Goal: Task Accomplishment & Management: Manage account settings

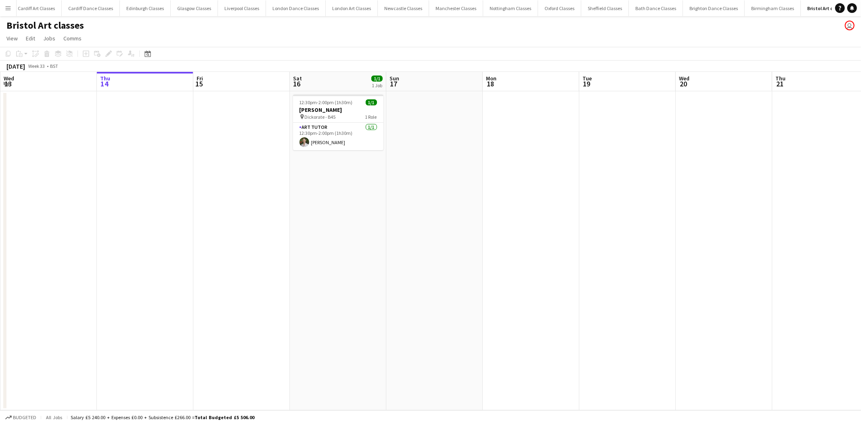
click at [8, 7] on app-icon "Menu" at bounding box center [8, 8] width 6 height 6
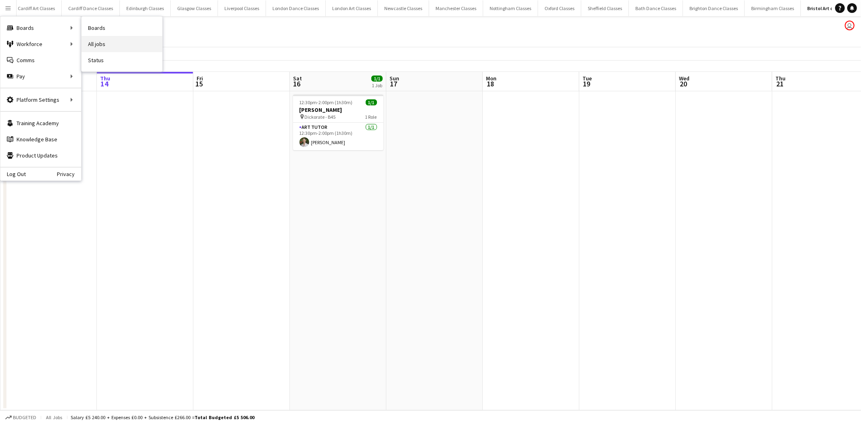
click at [96, 42] on link "All jobs" at bounding box center [122, 44] width 81 height 16
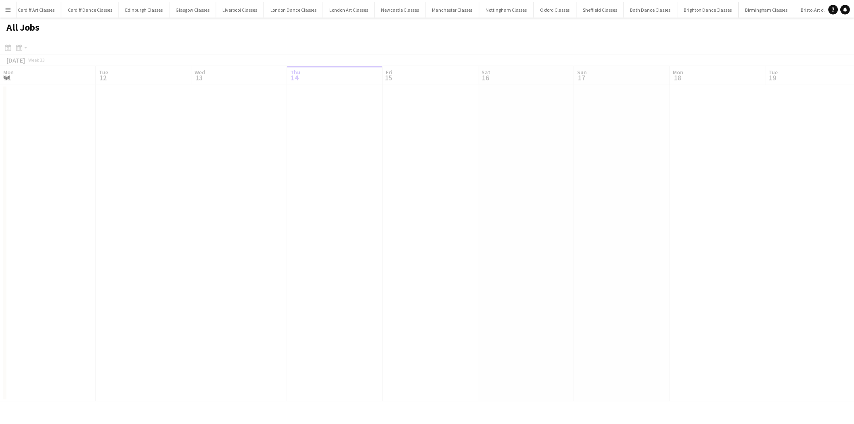
scroll to position [0, 192]
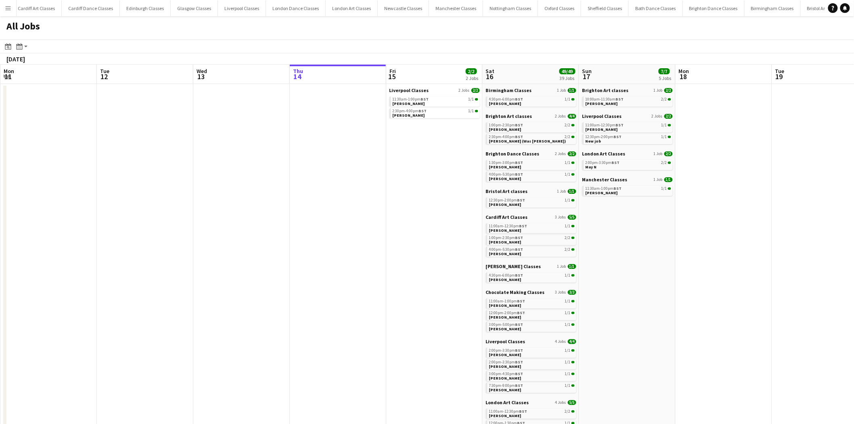
click at [593, 260] on app-all-jobs "All Jobs Date picker AUG 2025 AUG 2025 Monday M Tuesday T Wednesday W Thursday …" at bounding box center [427, 413] width 854 height 795
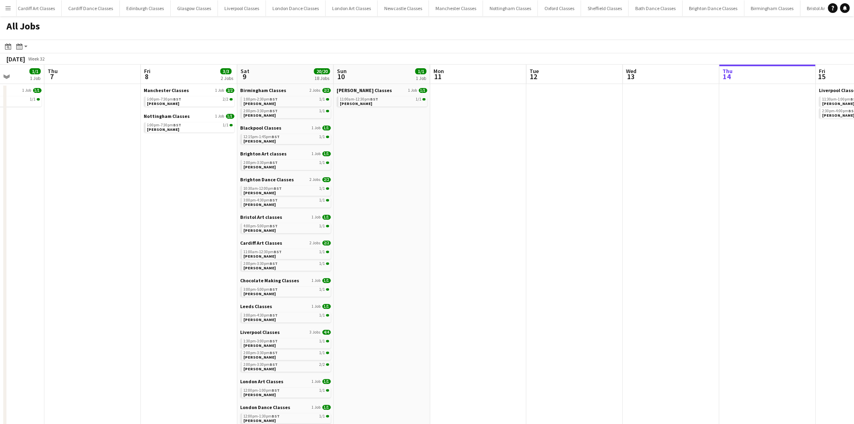
scroll to position [0, 232]
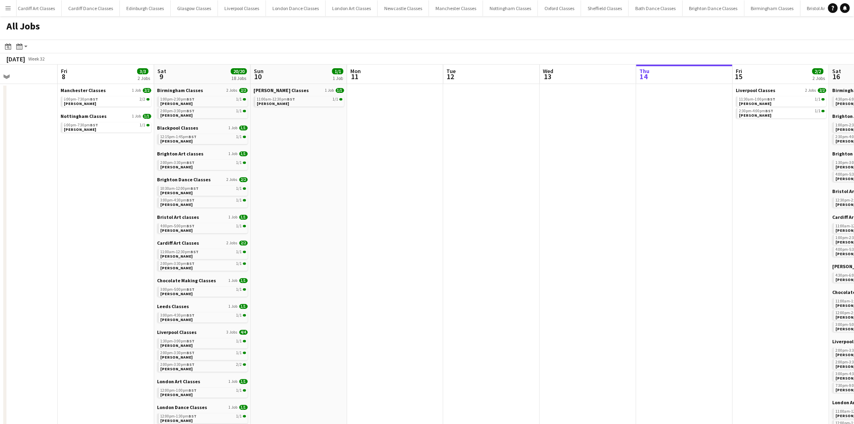
drag, startPoint x: 74, startPoint y: 212, endPoint x: 342, endPoint y: 220, distance: 267.7
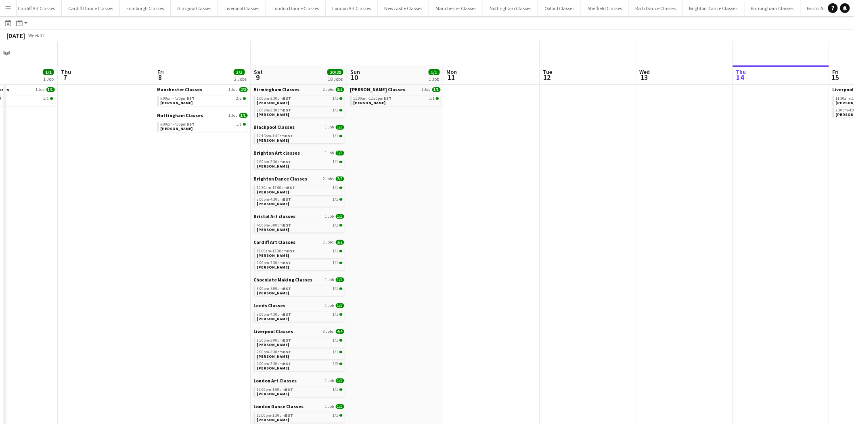
scroll to position [164, 0]
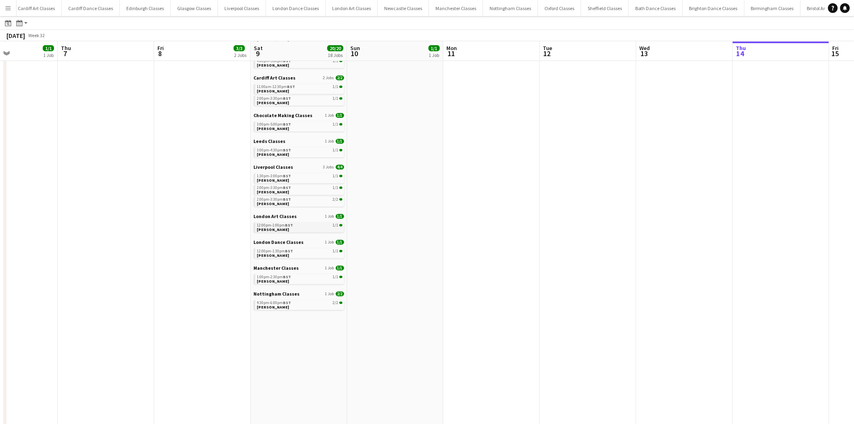
click at [292, 227] on link "12:00pm-1:00pm BST 1/1 Perry Bateman" at bounding box center [300, 226] width 86 height 9
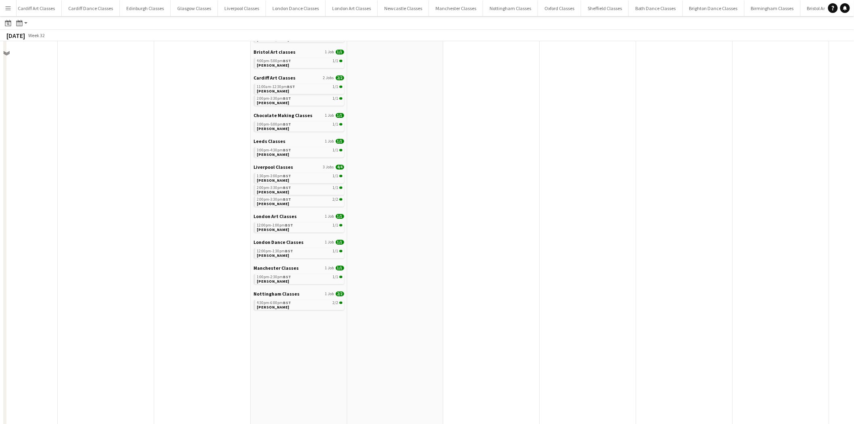
scroll to position [0, 0]
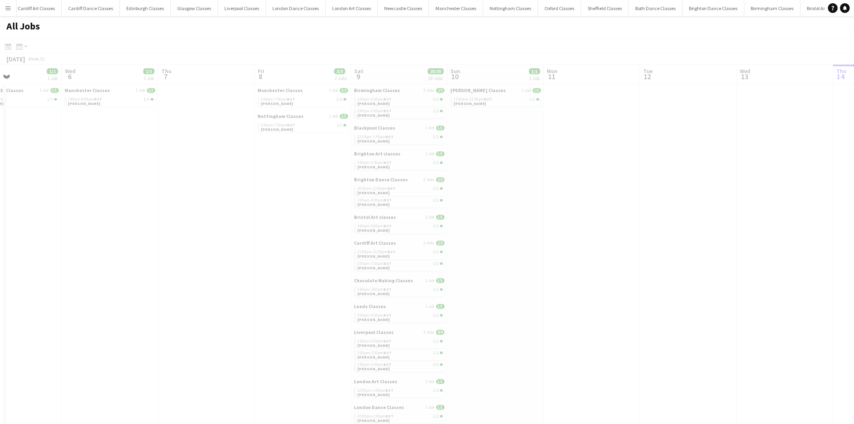
drag, startPoint x: 144, startPoint y: 194, endPoint x: 652, endPoint y: 230, distance: 508.9
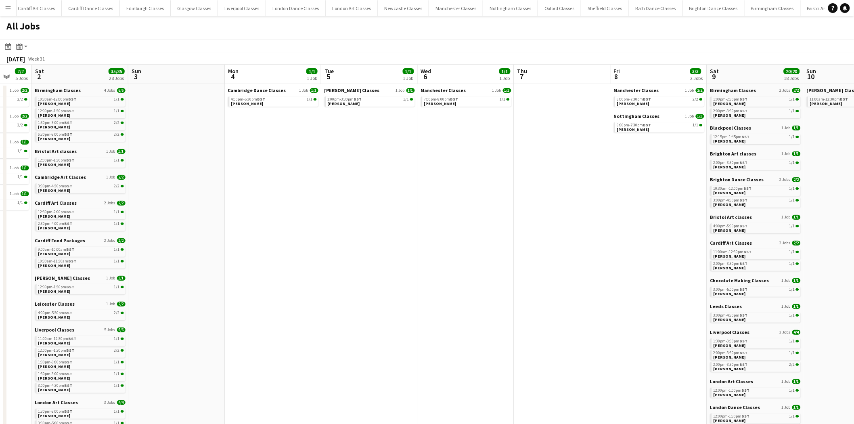
drag, startPoint x: 266, startPoint y: 208, endPoint x: 490, endPoint y: 223, distance: 224.8
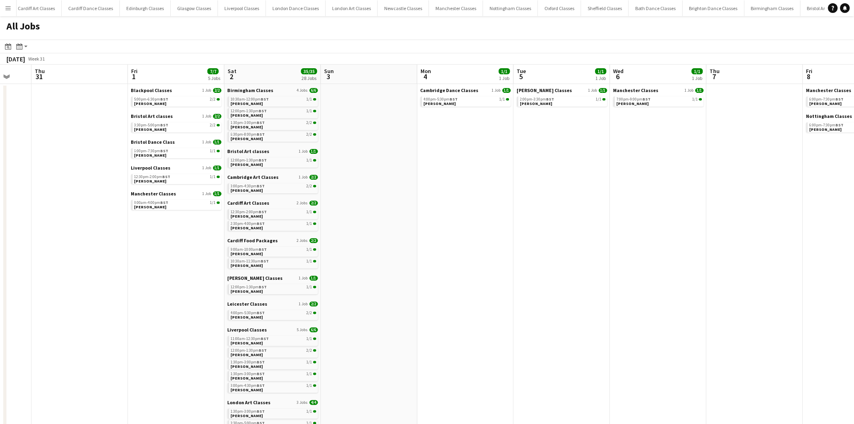
scroll to position [0, 256]
drag, startPoint x: 333, startPoint y: 214, endPoint x: 432, endPoint y: 216, distance: 98.5
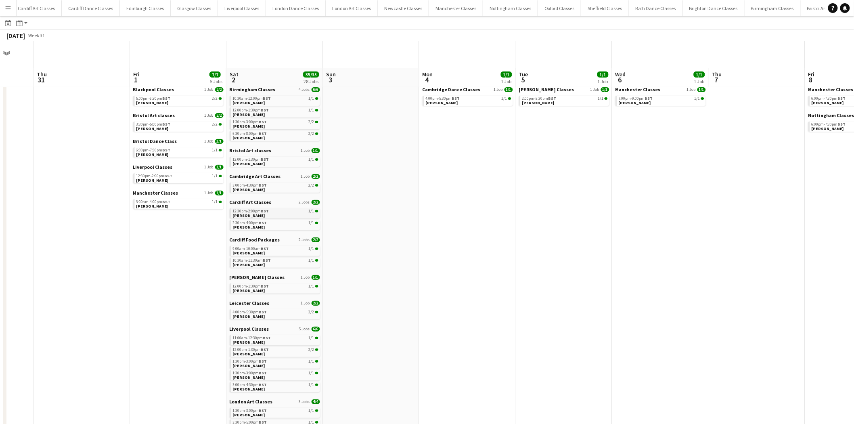
scroll to position [164, 0]
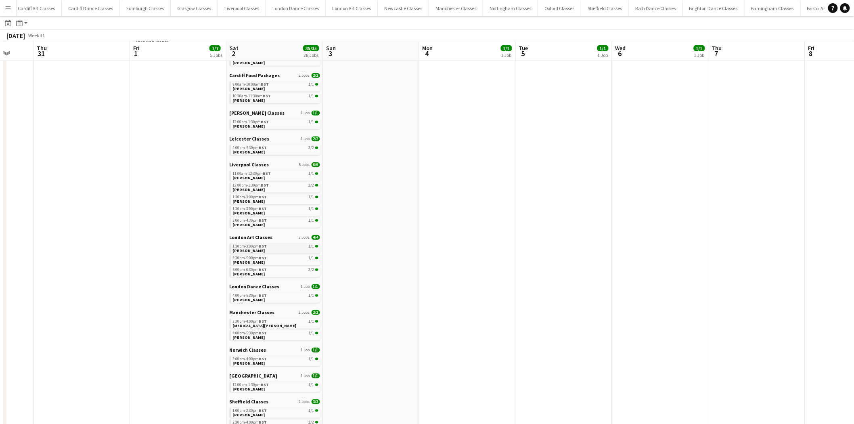
click at [263, 248] on span "BST" at bounding box center [263, 245] width 8 height 5
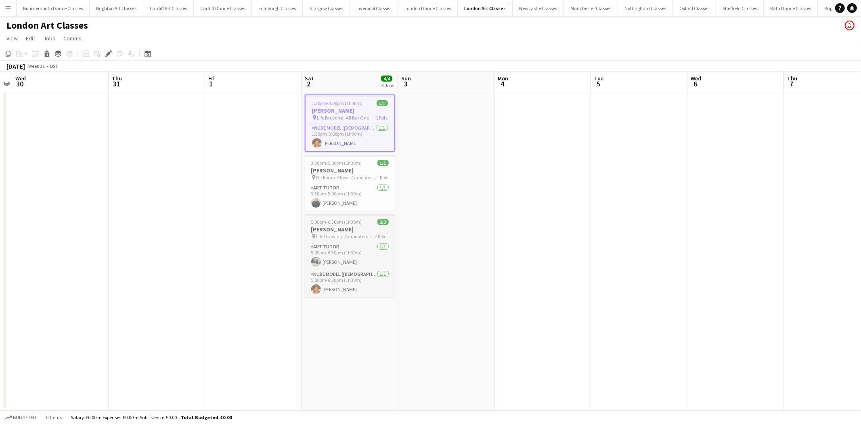
click at [349, 233] on span "Life Drawing - Carpenters Arms" at bounding box center [345, 236] width 59 height 6
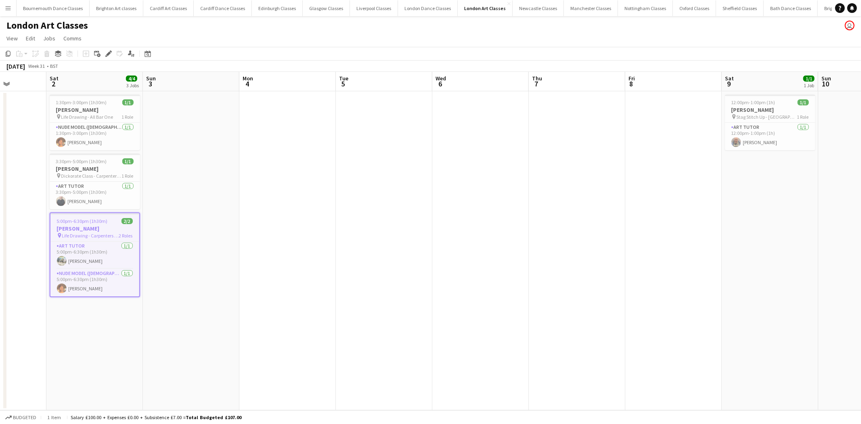
drag, startPoint x: 550, startPoint y: 245, endPoint x: 261, endPoint y: 245, distance: 289.3
click at [265, 245] on app-calendar-viewport "Tue 29 Wed 30 Thu 31 Fri 1 Sat 2 4/4 3 Jobs Sun 3 Mon 4 Tue 5 Wed 6 Thu 7 Fri 8…" at bounding box center [430, 241] width 861 height 338
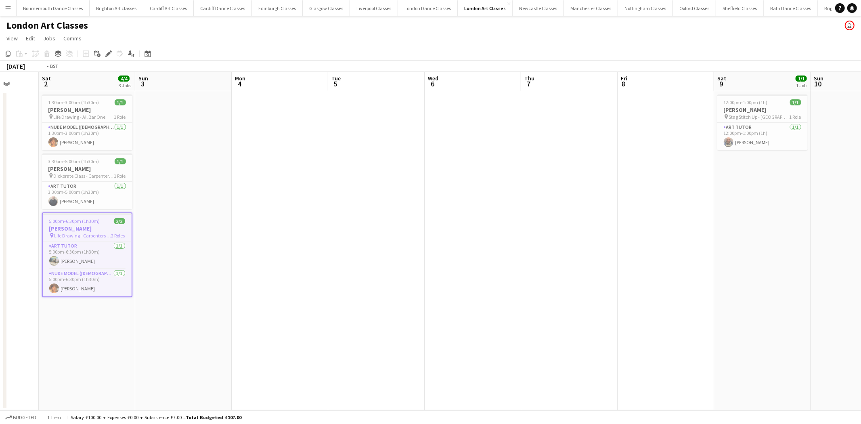
drag, startPoint x: 573, startPoint y: 243, endPoint x: 0, endPoint y: 234, distance: 573.1
click at [0, 234] on app-calendar-viewport "Wed 30 Thu 31 Fri 1 Sat 2 4/4 3 Jobs Sun 3 Mon 4 Tue 5 Wed 6 Thu 7 Fri 8 Sat 9 …" at bounding box center [430, 241] width 861 height 338
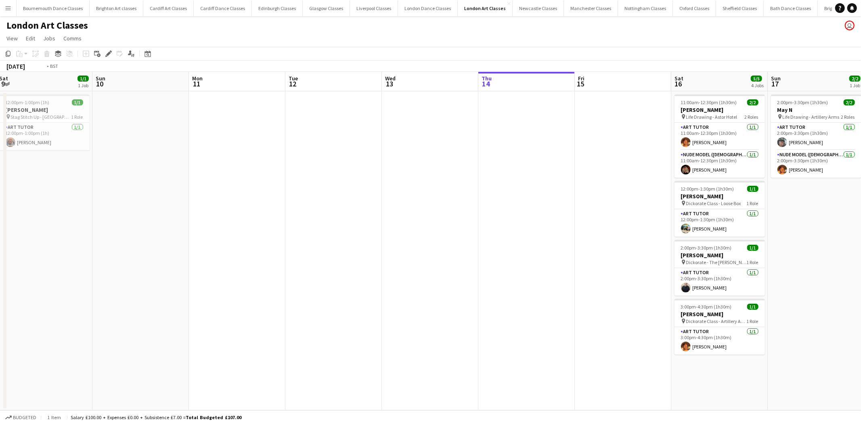
scroll to position [0, 307]
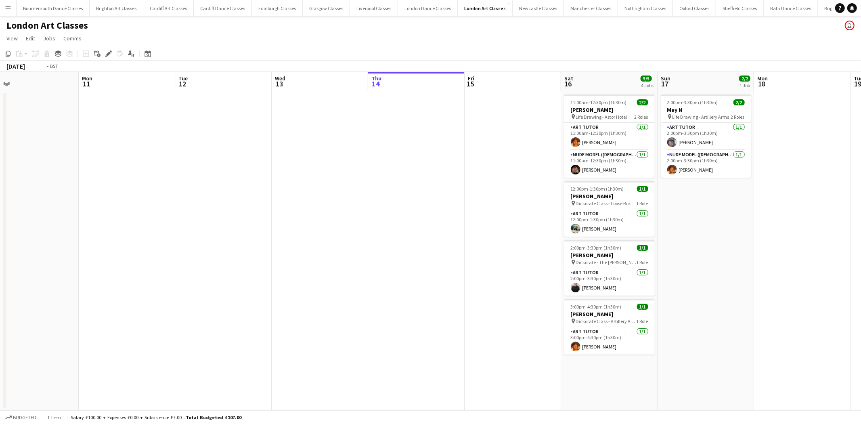
drag, startPoint x: 270, startPoint y: 240, endPoint x: 9, endPoint y: 236, distance: 260.3
click at [9, 236] on app-calendar-viewport "Thu 7 Fri 8 Sat 9 1/1 1 Job Sun 10 Mon 11 Tue 12 Wed 13 Thu 14 Fri 15 Sat 16 5/…" at bounding box center [430, 241] width 861 height 338
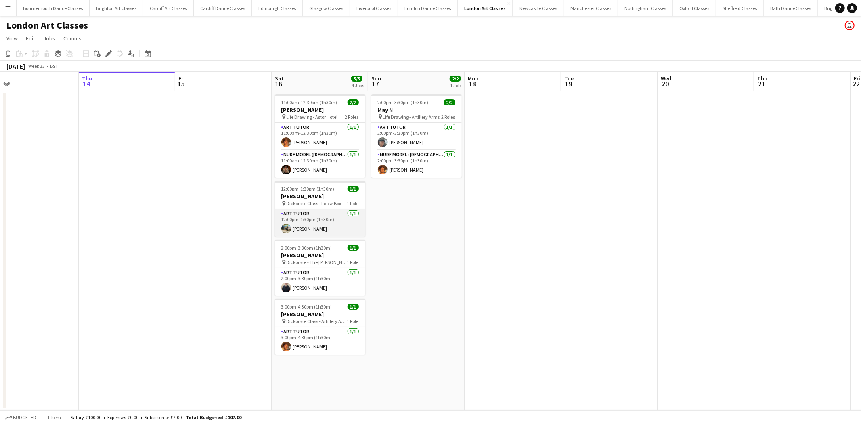
click at [340, 231] on app-card-role "Art Tutor 1/1 12:00pm-1:30pm (1h30m) Ali Saroosh" at bounding box center [320, 222] width 90 height 27
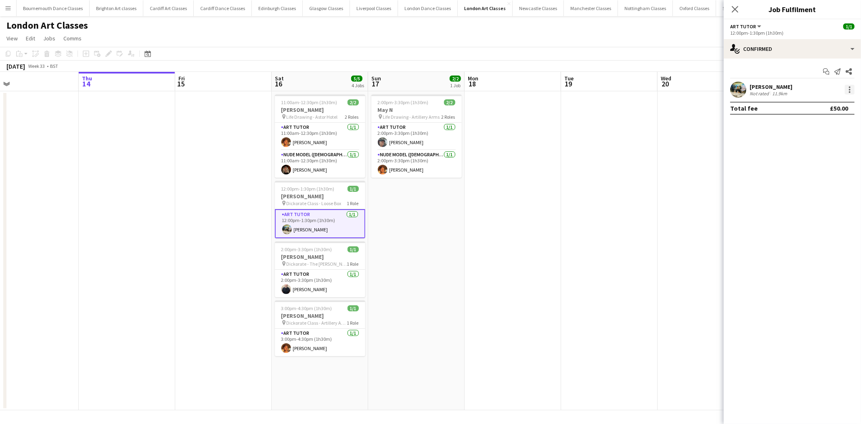
click at [853, 93] on div at bounding box center [850, 90] width 10 height 10
click at [818, 197] on button "Set as supervisor" at bounding box center [823, 201] width 63 height 19
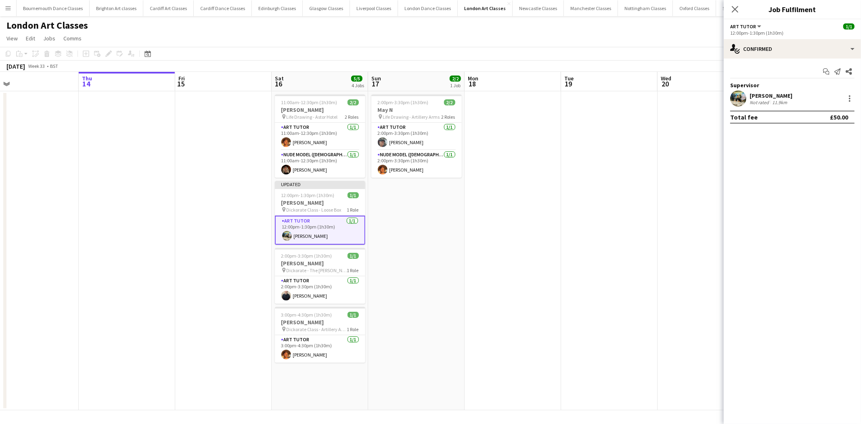
click at [851, 103] on div "Ali Saroosh Not rated 11.9km" at bounding box center [792, 98] width 137 height 16
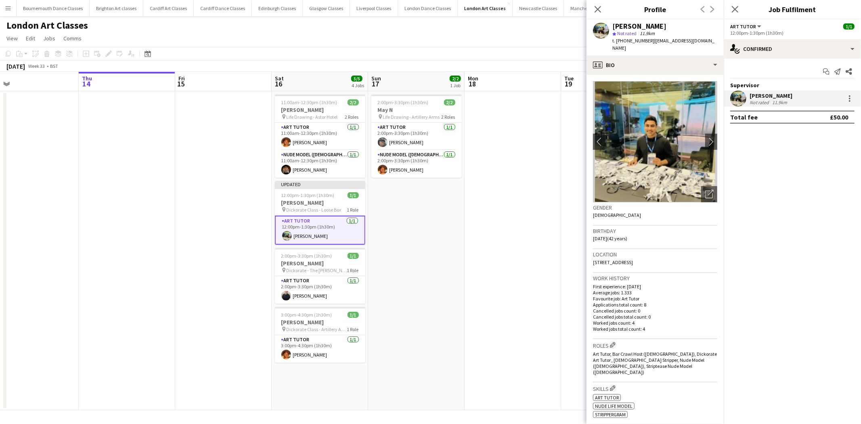
click at [852, 91] on div "Ali Saroosh Not rated 11.9km" at bounding box center [792, 98] width 137 height 16
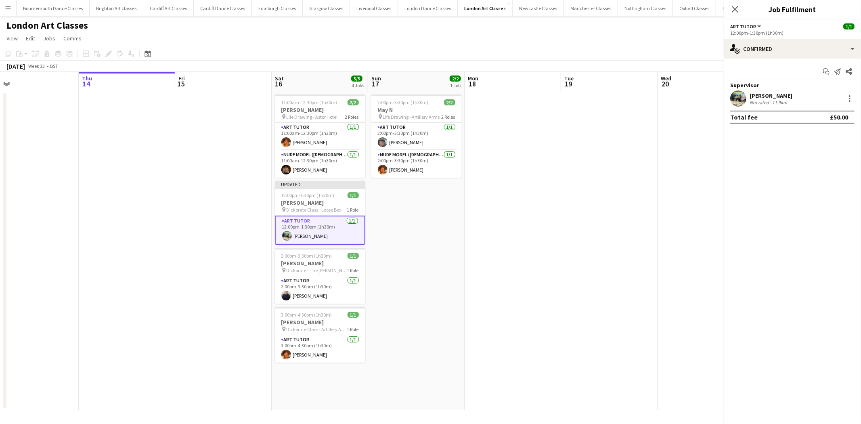
click at [848, 103] on div "Ali Saroosh Not rated 11.9km" at bounding box center [792, 98] width 137 height 16
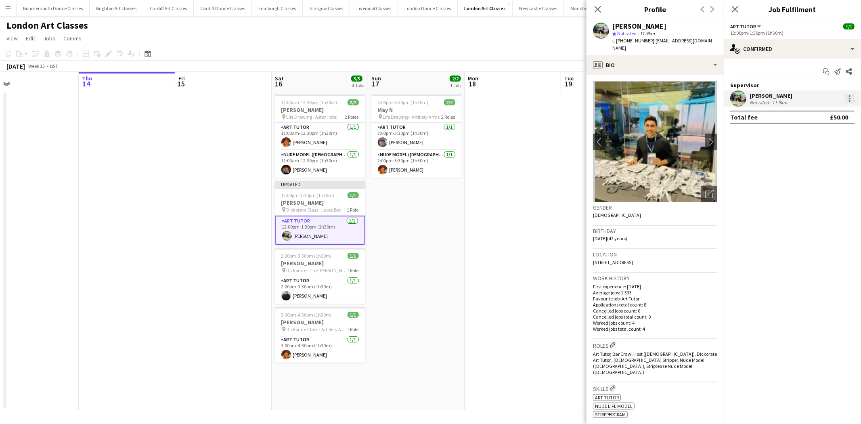
click at [846, 98] on div at bounding box center [850, 99] width 10 height 10
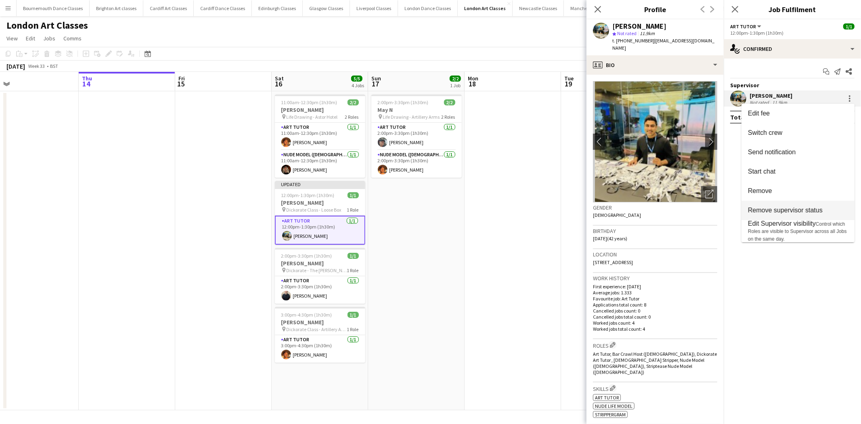
click at [780, 210] on span "Remove supervisor status" at bounding box center [785, 210] width 75 height 7
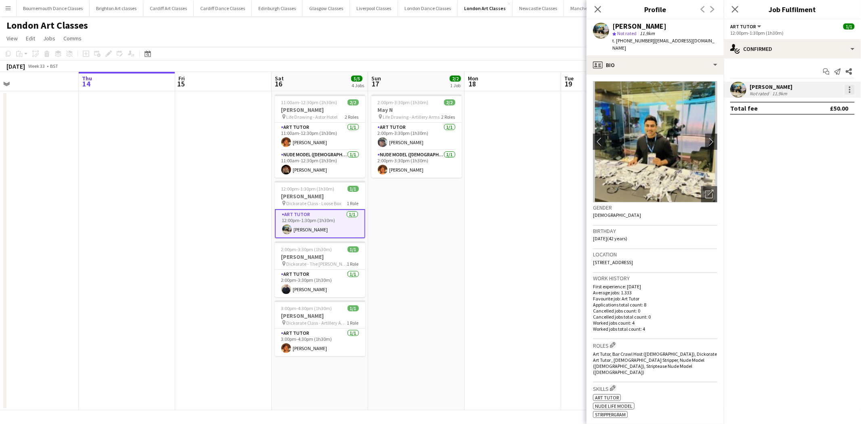
click at [846, 90] on div at bounding box center [850, 90] width 10 height 10
click at [812, 180] on span "Remove" at bounding box center [810, 181] width 24 height 7
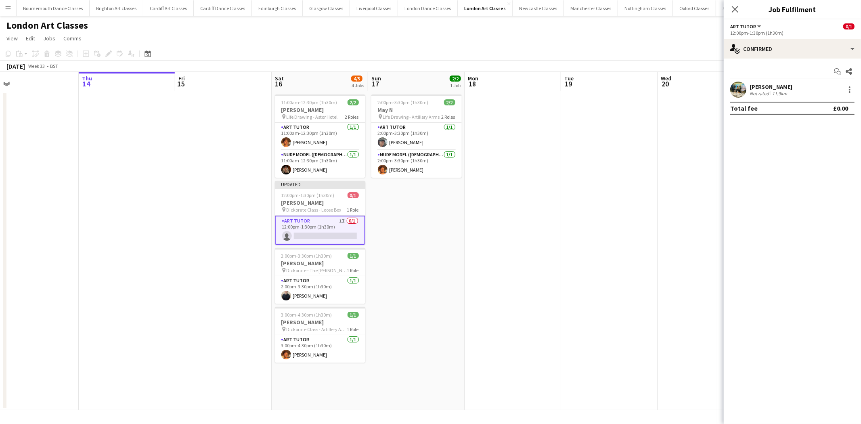
click at [420, 264] on app-date-cell "2:00pm-3:30pm (1h30m) 2/2 May N pin Life Drawing - Artillery Arms 2 Roles Art T…" at bounding box center [416, 250] width 96 height 319
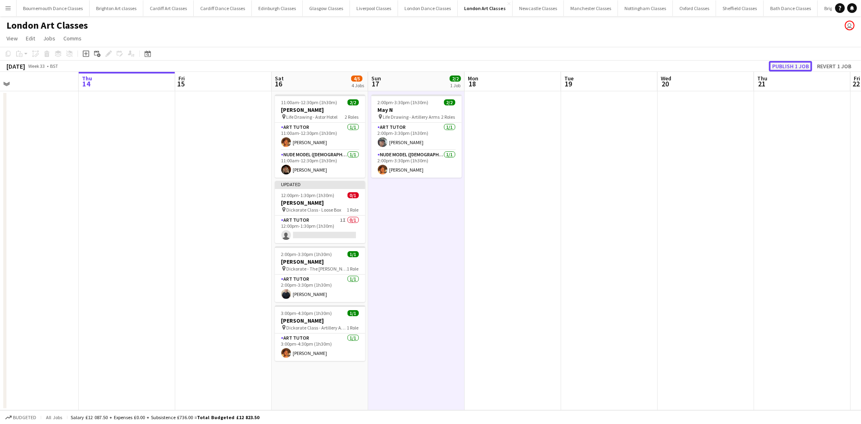
click at [793, 67] on button "Publish 1 job" at bounding box center [790, 66] width 43 height 10
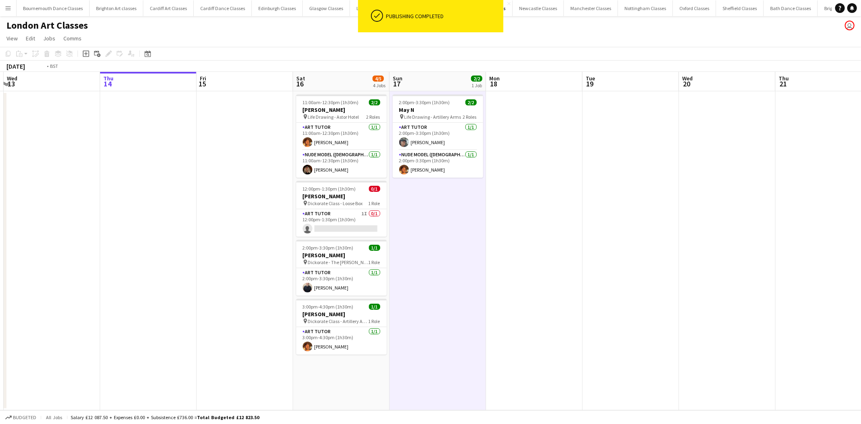
drag, startPoint x: 592, startPoint y: 233, endPoint x: 71, endPoint y: 241, distance: 520.2
click at [71, 241] on app-calendar-viewport "Sun 10 Mon 11 Tue 12 Wed 13 Thu 14 Fri 15 Sat 16 4/5 4 Jobs Sun 17 2/2 1 Job Mo…" at bounding box center [430, 241] width 861 height 338
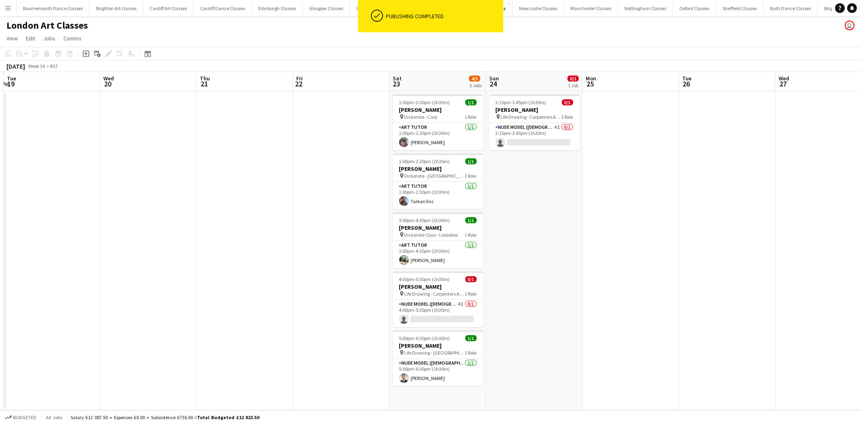
scroll to position [0, 249]
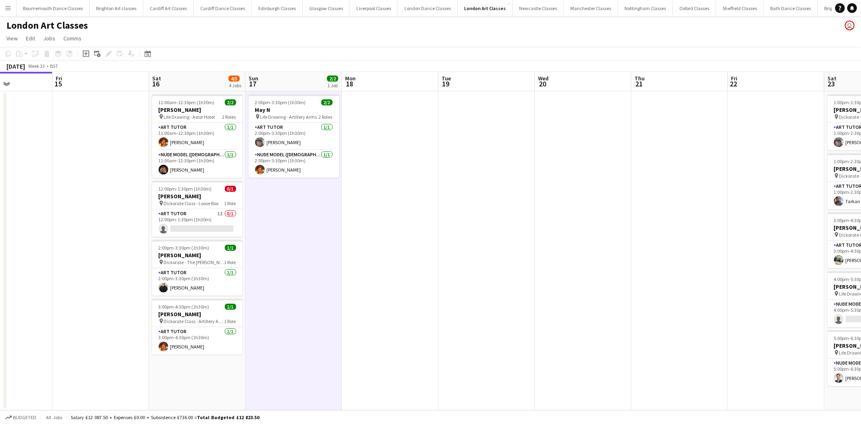
drag, startPoint x: 142, startPoint y: 238, endPoint x: 540, endPoint y: 269, distance: 399.5
click at [540, 269] on app-calendar-viewport "Tue 12 Wed 13 Thu 14 Fri 15 Sat 16 4/5 4 Jobs Sun 17 2/2 1 Job Mon 18 Tue 19 We…" at bounding box center [430, 241] width 861 height 338
click at [220, 228] on app-card-role "Art Tutor 1I 0/1 12:00pm-1:30pm (1h30m) single-neutral-actions" at bounding box center [198, 222] width 90 height 27
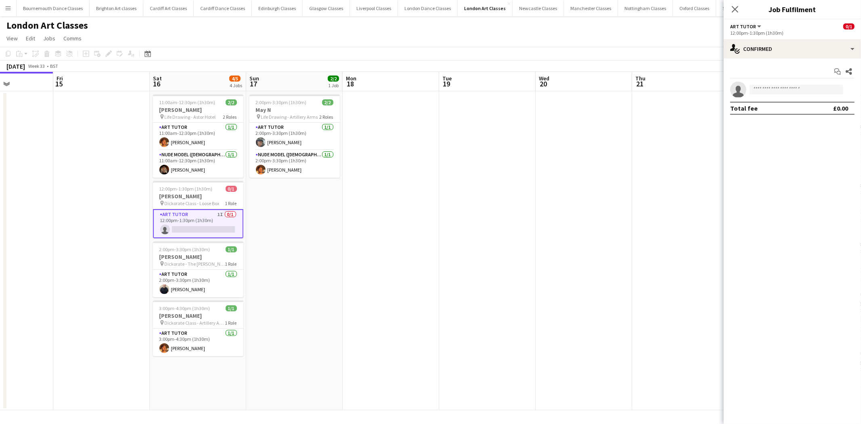
click at [575, 167] on app-date-cell at bounding box center [583, 250] width 96 height 319
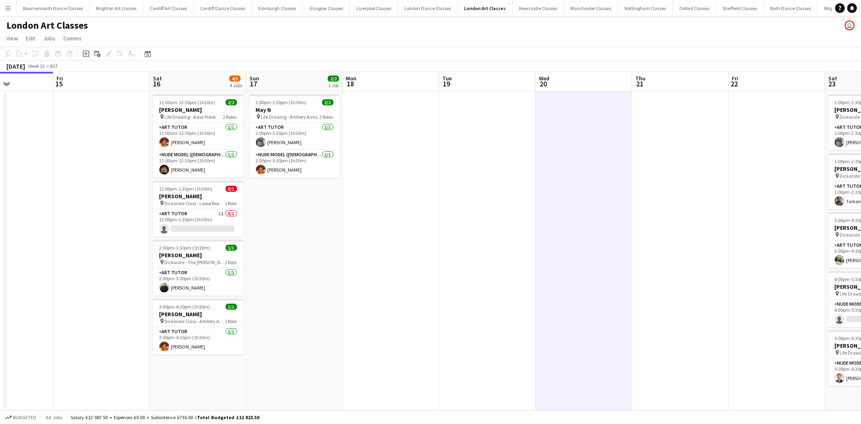
click at [11, 8] on button "Menu" at bounding box center [8, 8] width 16 height 16
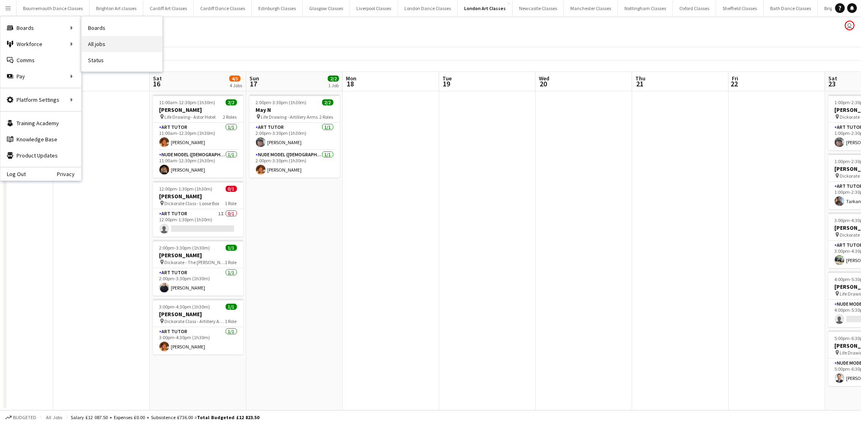
click at [96, 42] on link "All jobs" at bounding box center [122, 44] width 81 height 16
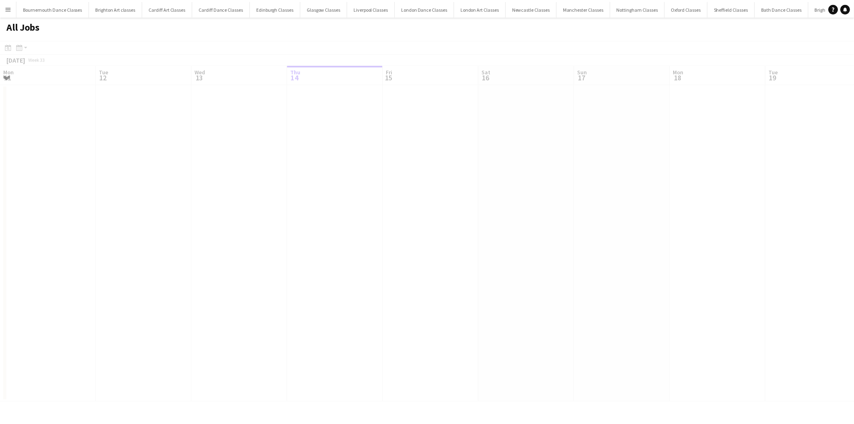
scroll to position [0, 192]
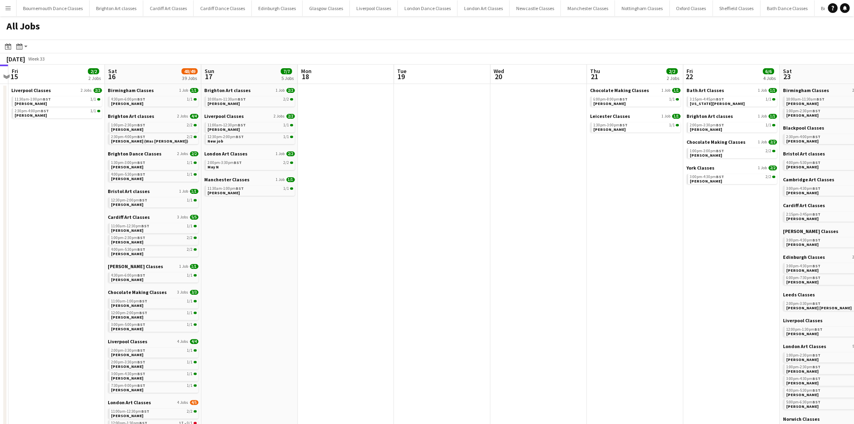
drag, startPoint x: 546, startPoint y: 261, endPoint x: 136, endPoint y: 266, distance: 409.6
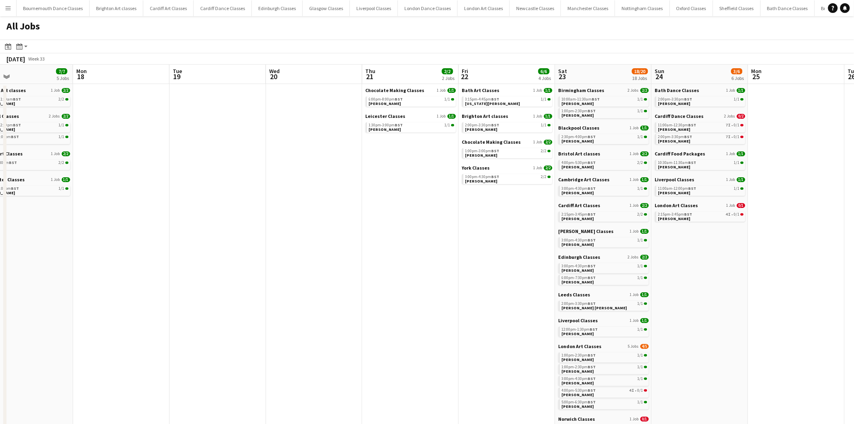
scroll to position [0, 265]
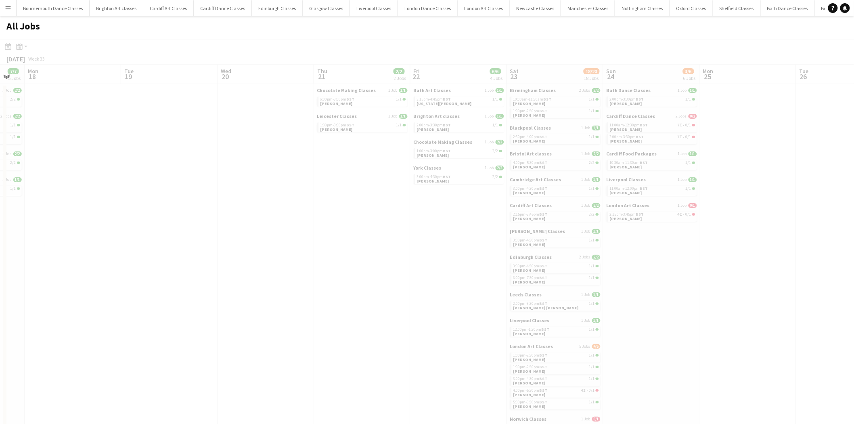
drag, startPoint x: 295, startPoint y: 266, endPoint x: 63, endPoint y: 251, distance: 232.6
click at [59, 251] on app-all-jobs "All Jobs Date picker AUG 2025 AUG 2025 Monday M Tuesday T Wednesday W Thursday …" at bounding box center [427, 413] width 854 height 795
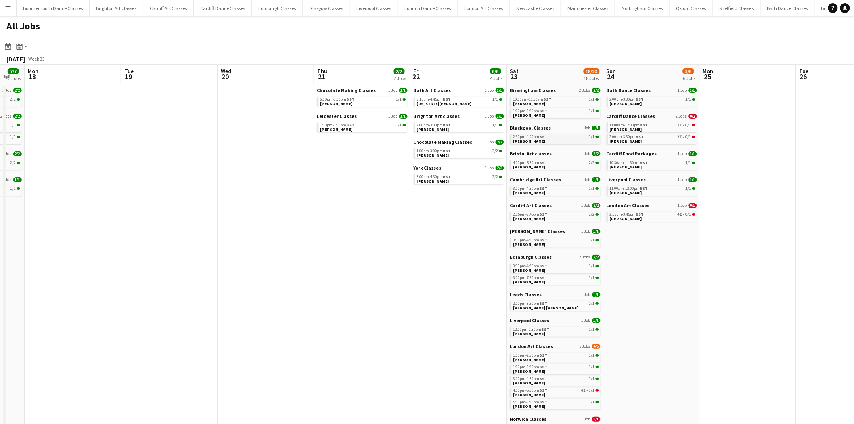
click at [550, 139] on link "2:30pm-4:00pm BST 1/1 Kimberley Smithson" at bounding box center [556, 138] width 86 height 9
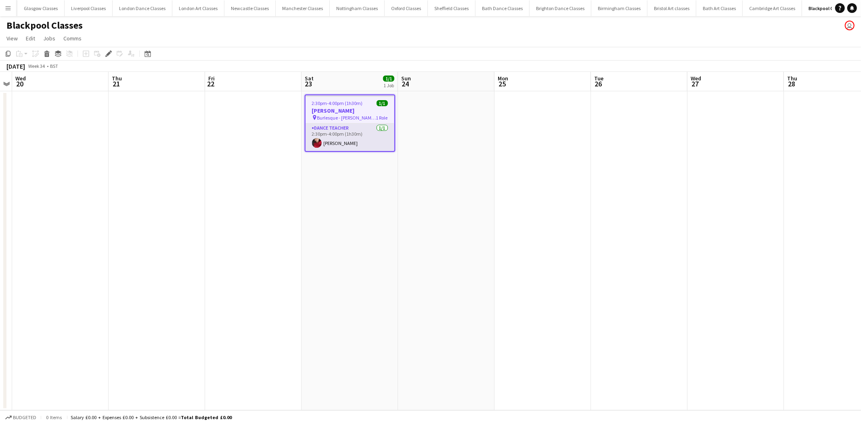
click at [348, 136] on app-card-role "Dance Teacher 1/1 2:30pm-4:00pm (1h30m) Shireen Ghosal" at bounding box center [349, 136] width 89 height 27
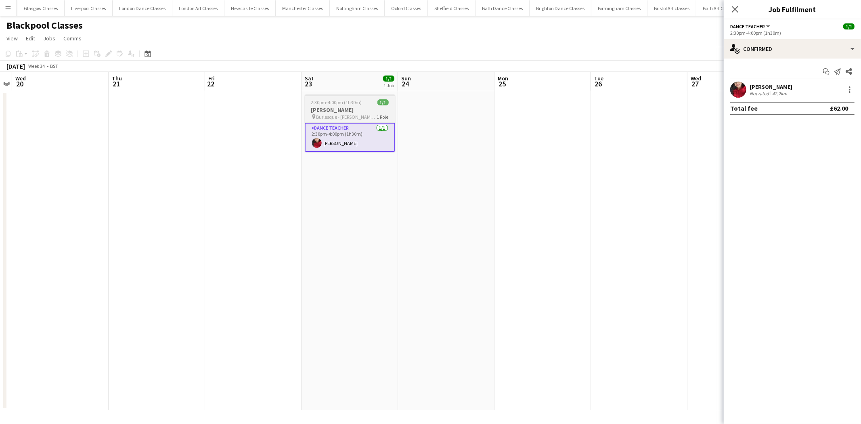
click at [349, 108] on h3 "Kimberley Smithson" at bounding box center [350, 109] width 90 height 7
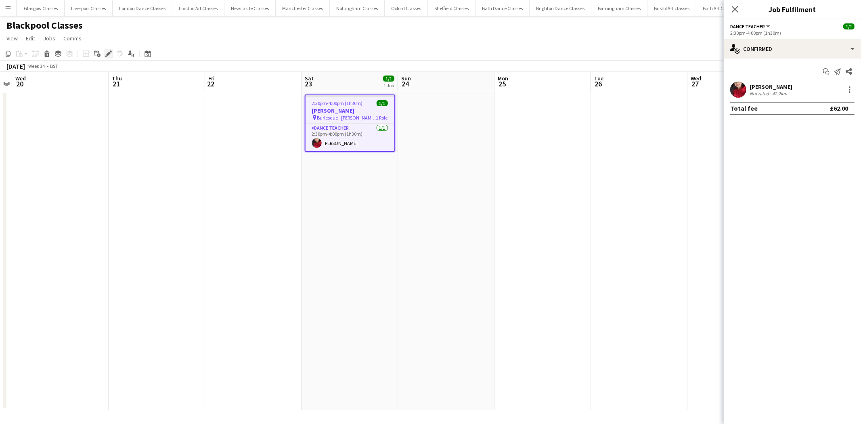
click at [110, 56] on icon "Edit" at bounding box center [108, 53] width 6 height 6
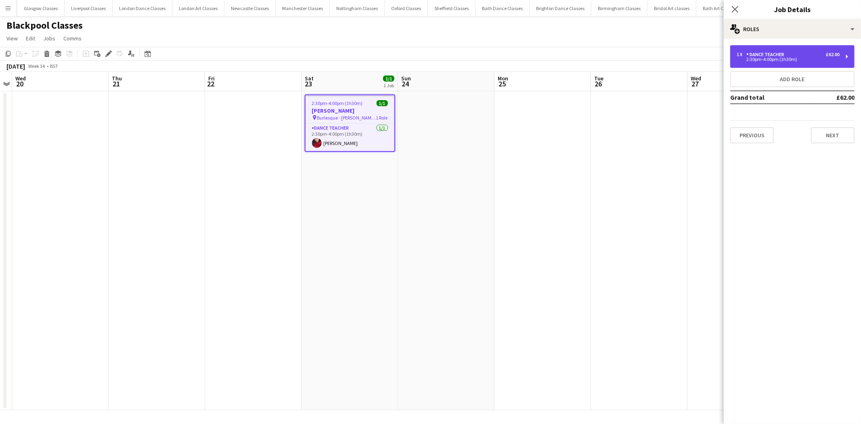
click at [784, 59] on div "2:30pm-4:00pm (1h30m)" at bounding box center [787, 59] width 103 height 4
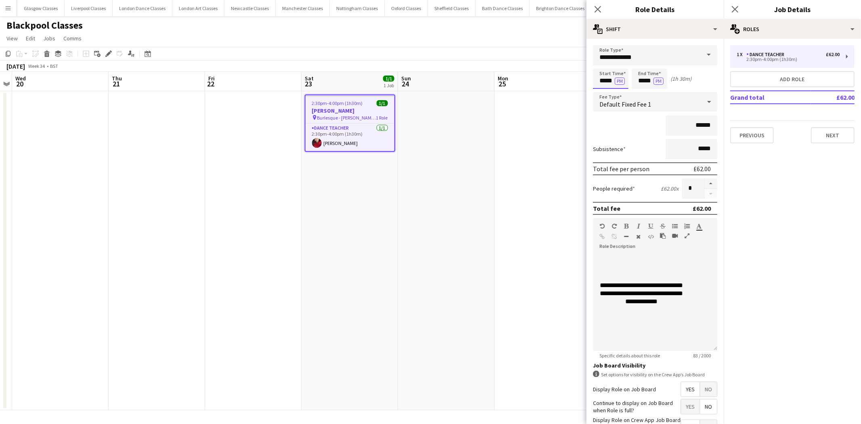
click at [608, 79] on input "*****" at bounding box center [611, 79] width 36 height 20
type input "*****"
click at [620, 93] on div at bounding box center [619, 93] width 16 height 8
click at [647, 79] on input "*****" at bounding box center [650, 79] width 36 height 20
click at [643, 91] on div at bounding box center [641, 93] width 16 height 8
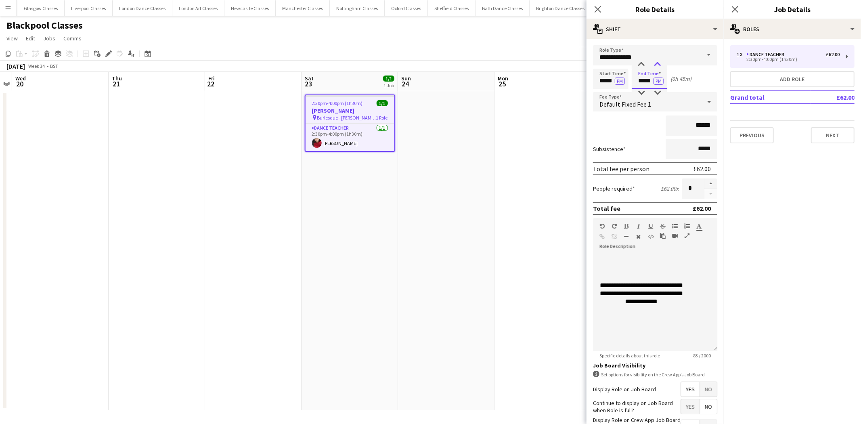
click at [661, 65] on div at bounding box center [657, 65] width 16 height 8
type input "*****"
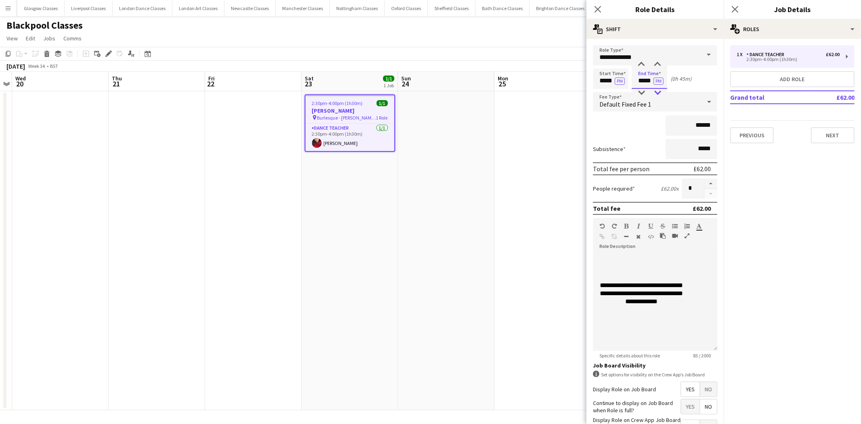
click at [655, 91] on div at bounding box center [657, 93] width 16 height 8
click at [556, 166] on app-date-cell at bounding box center [542, 250] width 96 height 319
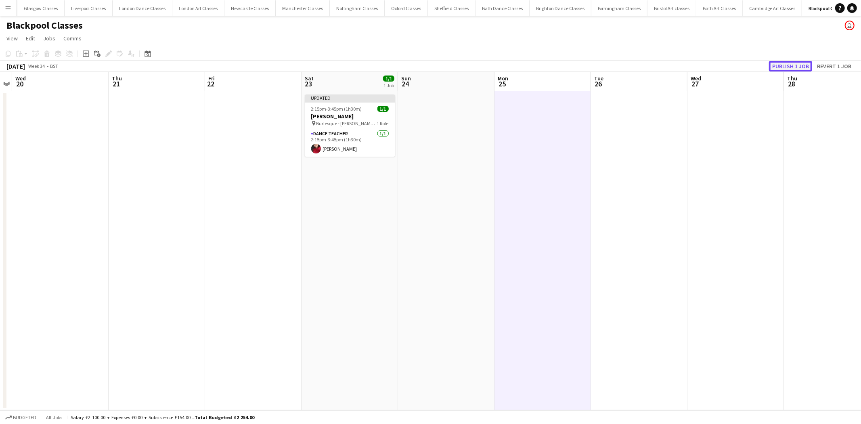
click at [794, 67] on button "Publish 1 job" at bounding box center [790, 66] width 43 height 10
